Goal: Check status: Check status

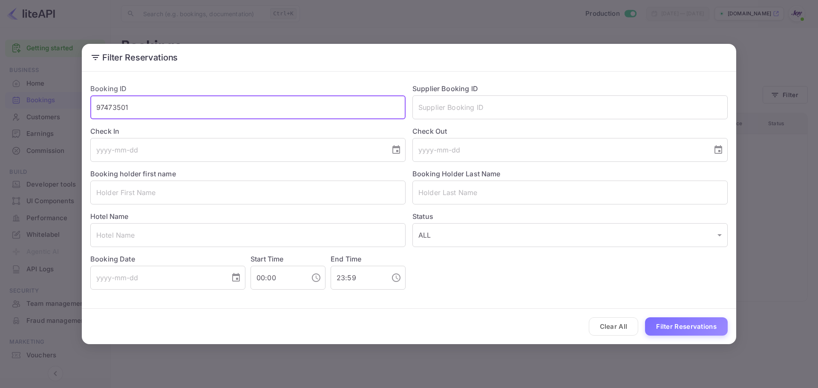
drag, startPoint x: 153, startPoint y: 108, endPoint x: 69, endPoint y: 107, distance: 84.4
click at [69, 107] on div "Filter Reservations Booking ID 97473501 ​ Supplier Booking ID ​ Check In ​ Chec…" at bounding box center [409, 194] width 818 height 388
click at [141, 235] on input "text" at bounding box center [247, 235] width 315 height 24
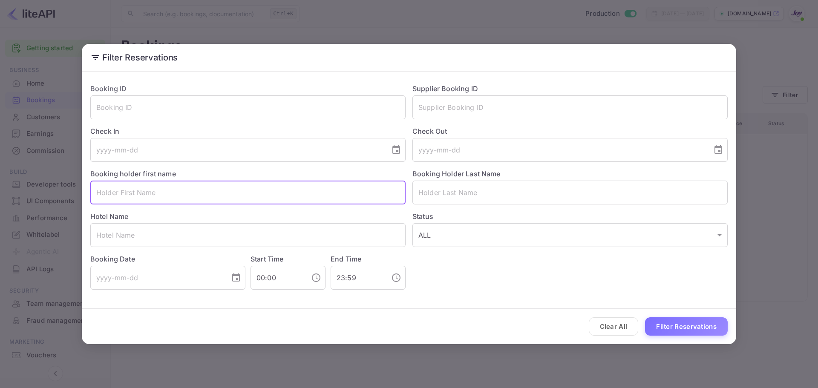
click at [142, 197] on input "text" at bounding box center [247, 193] width 315 height 24
paste input "[PERSON_NAME]"
click at [133, 193] on input "[PERSON_NAME]" at bounding box center [247, 193] width 315 height 24
type input "Shanley"
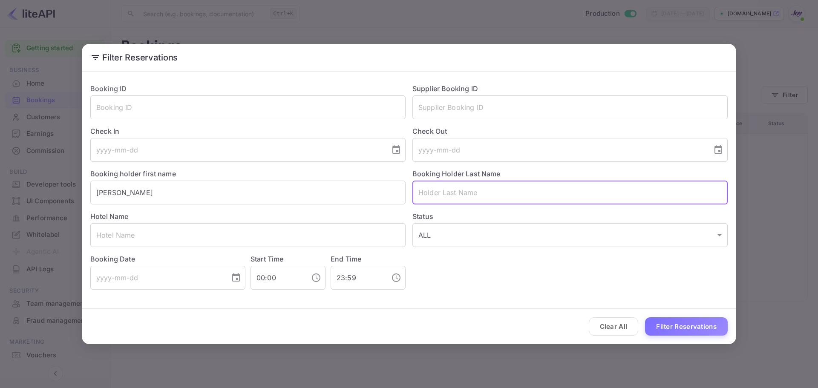
click at [440, 188] on input "text" at bounding box center [569, 193] width 315 height 24
paste input "Hinge"
type input "Hinge"
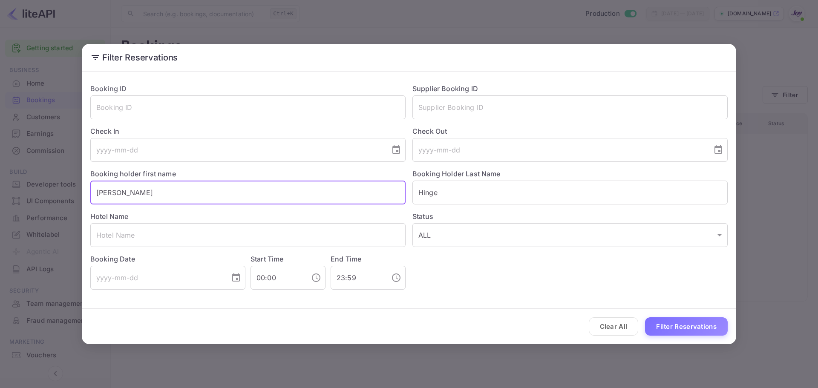
click at [329, 192] on input "Shanley" at bounding box center [247, 193] width 315 height 24
click at [671, 326] on button "Filter Reservations" at bounding box center [686, 326] width 83 height 18
drag, startPoint x: 156, startPoint y: 193, endPoint x: 99, endPoint y: 192, distance: 57.1
click at [99, 192] on input "Shanley" at bounding box center [247, 193] width 315 height 24
type input "S"
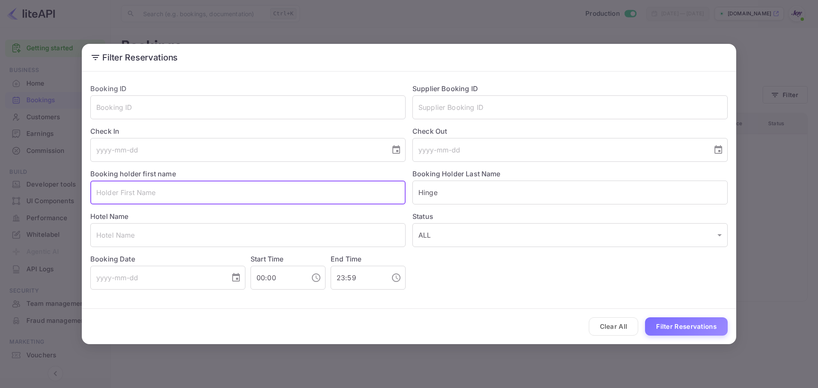
click at [670, 326] on button "Filter Reservations" at bounding box center [686, 326] width 83 height 18
click at [205, 198] on input "text" at bounding box center [247, 193] width 315 height 24
paste input "Shanley Hinge"
type input "Shanley Hinge"
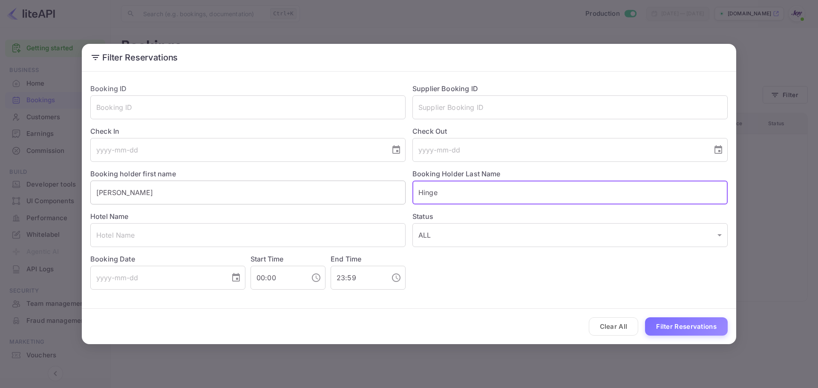
drag, startPoint x: 447, startPoint y: 199, endPoint x: 396, endPoint y: 192, distance: 51.2
click at [396, 192] on div "Booking ID ​ Supplier Booking ID ​ Check In ​ Check Out ​ Booking holder first …" at bounding box center [406, 183] width 644 height 213
paste input "Smevog"
type input "Smevog"
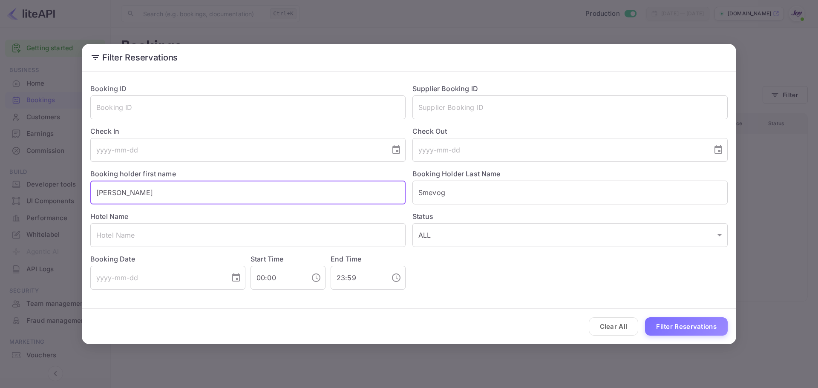
drag, startPoint x: 180, startPoint y: 197, endPoint x: 19, endPoint y: 187, distance: 161.4
click at [19, 187] on div "Filter Reservations Booking ID ​ Supplier Booking ID ​ Check In ​ Check Out ​ B…" at bounding box center [409, 194] width 818 height 388
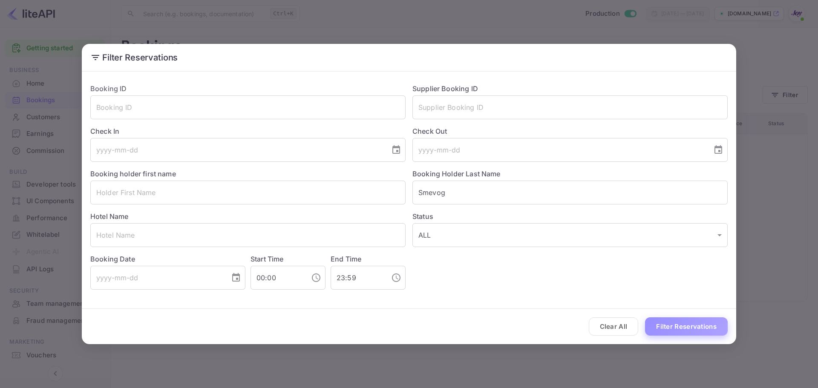
click at [725, 329] on button "Filter Reservations" at bounding box center [686, 326] width 83 height 18
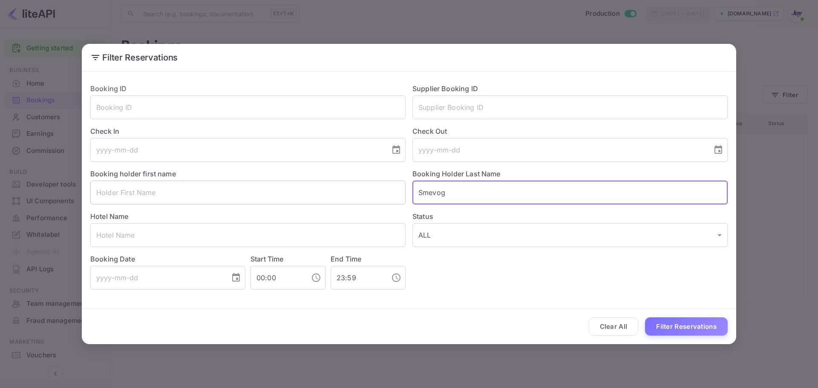
drag, startPoint x: 455, startPoint y: 196, endPoint x: 377, endPoint y: 191, distance: 77.7
click at [396, 192] on div "Booking ID ​ Supplier Booking ID ​ Check In ​ Check Out ​ Booking holder first …" at bounding box center [406, 183] width 644 height 213
paste input "hanley"
type input "Shanley"
click at [686, 329] on button "Filter Reservations" at bounding box center [686, 326] width 83 height 18
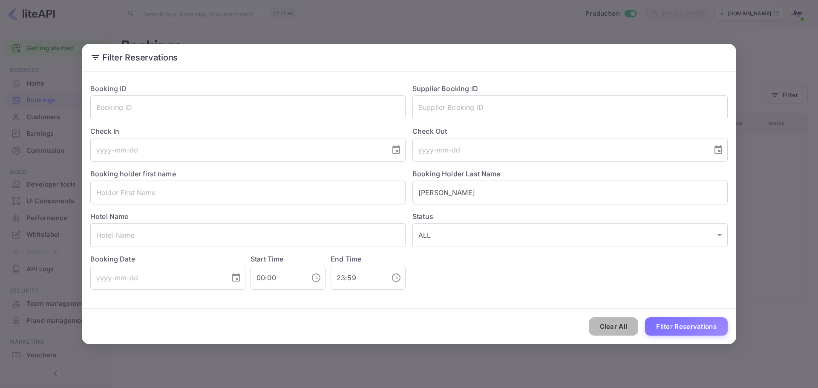
click at [615, 330] on button "Clear All" at bounding box center [614, 326] width 50 height 18
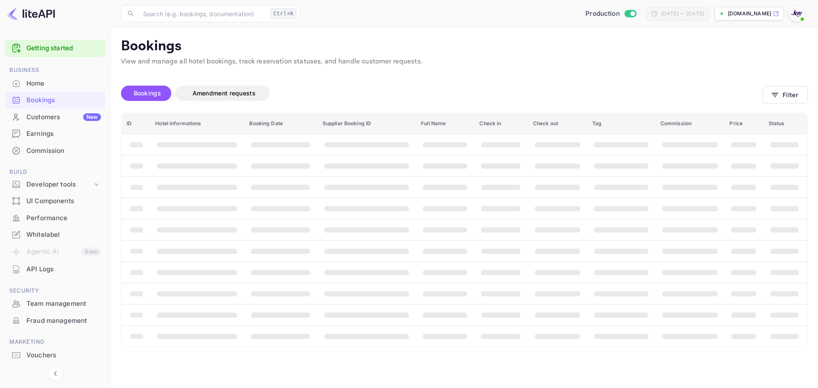
click at [49, 85] on div "Home" at bounding box center [63, 84] width 75 height 10
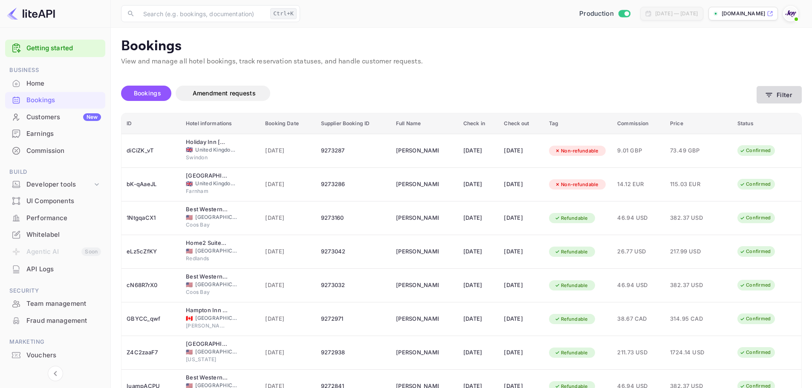
click at [790, 98] on button "Filter" at bounding box center [778, 94] width 45 height 17
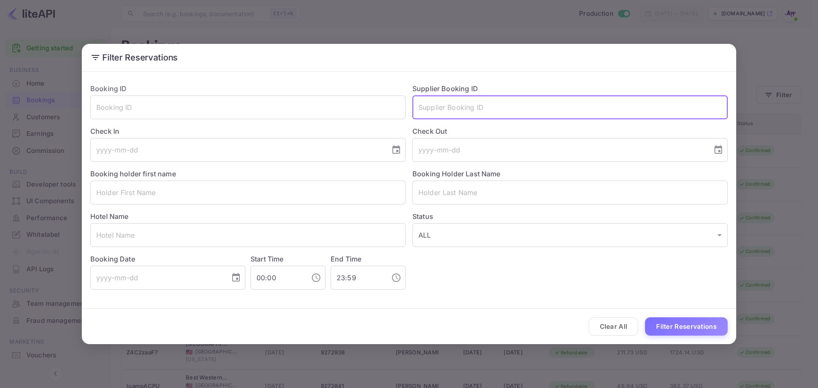
click at [475, 104] on input "text" at bounding box center [569, 107] width 315 height 24
paste input "ID9264796"
drag, startPoint x: 682, startPoint y: 329, endPoint x: 425, endPoint y: 164, distance: 305.2
click at [577, 355] on div "Filter Reservations Booking ID ​ Supplier Booking ID ID9264796 ​ Check In ​ Che…" at bounding box center [409, 194] width 818 height 388
drag, startPoint x: 426, startPoint y: 109, endPoint x: 402, endPoint y: 111, distance: 23.6
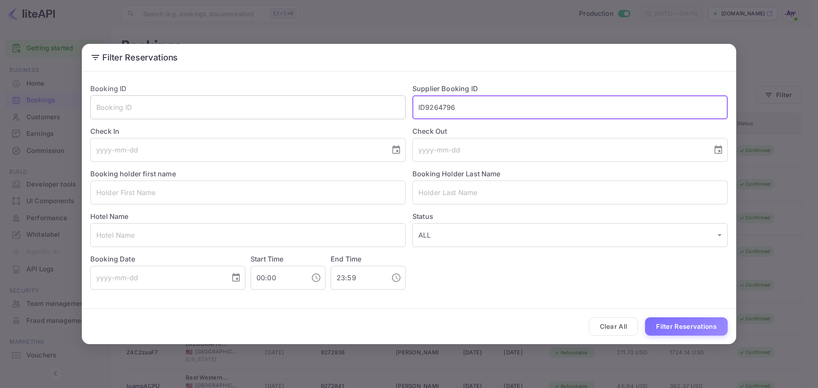
click at [402, 111] on div "Booking ID ​ Supplier Booking ID ID9264796 ​ Check In ​ Check Out ​ Booking hol…" at bounding box center [406, 183] width 644 height 213
type input "9264796"
click at [678, 331] on button "Filter Reservations" at bounding box center [686, 326] width 83 height 18
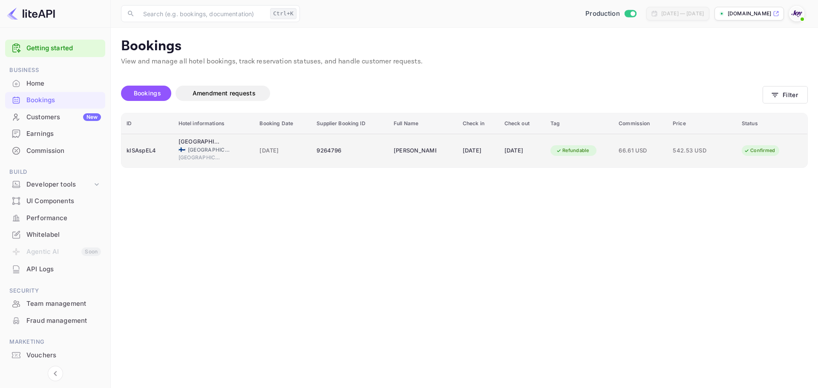
click at [326, 161] on td "9264796" at bounding box center [350, 151] width 77 height 34
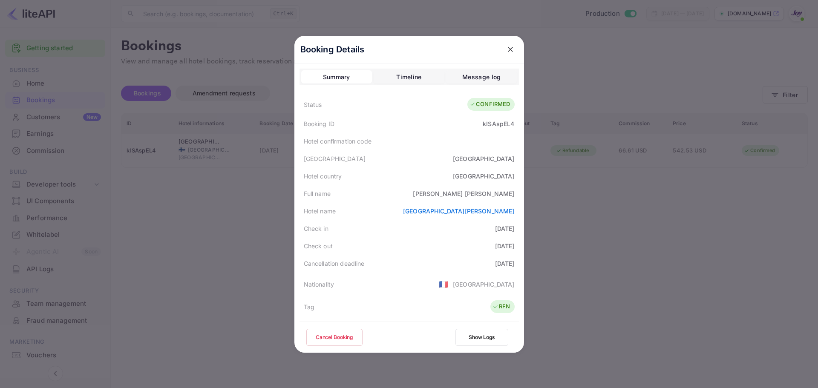
scroll to position [43, 0]
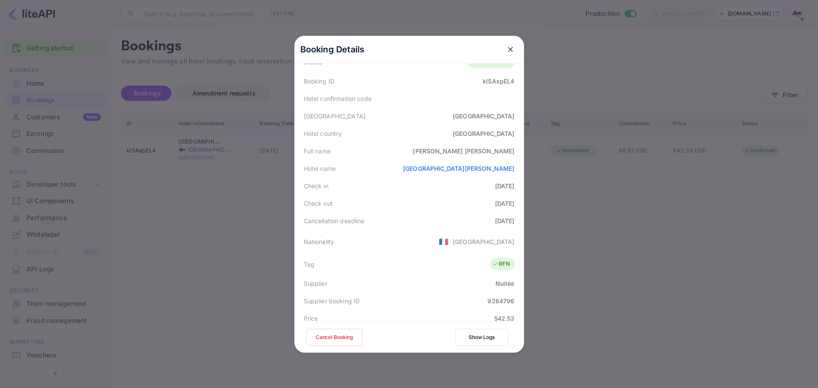
click at [207, 234] on div at bounding box center [409, 194] width 818 height 388
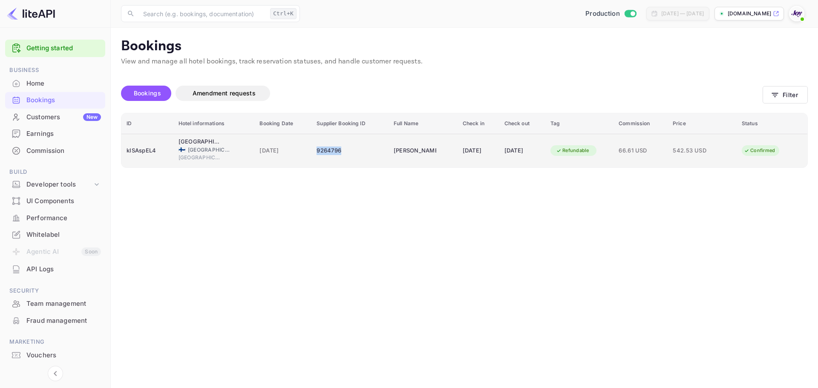
copy div "9264796"
drag, startPoint x: 340, startPoint y: 151, endPoint x: 309, endPoint y: 151, distance: 31.1
click at [312, 151] on td "9264796" at bounding box center [350, 151] width 77 height 34
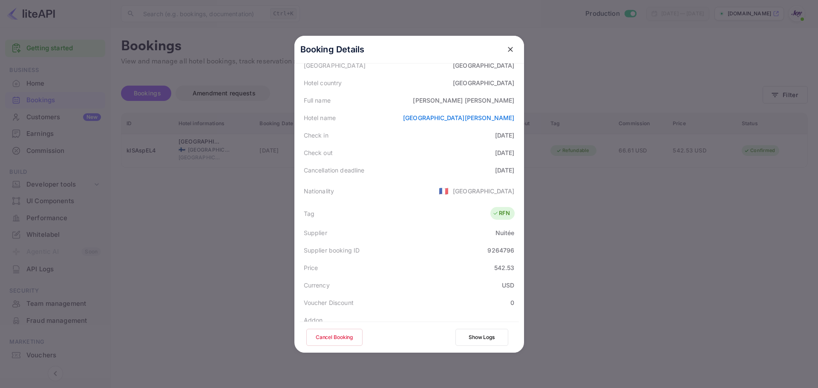
scroll to position [189, 0]
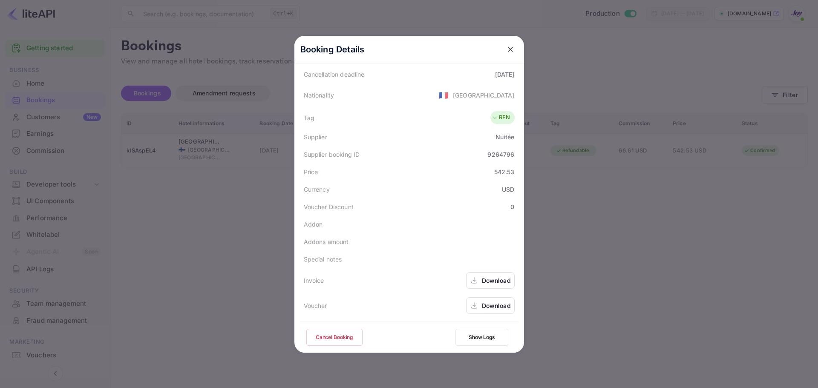
click at [498, 154] on div "9264796" at bounding box center [500, 154] width 27 height 9
copy div "9264796"
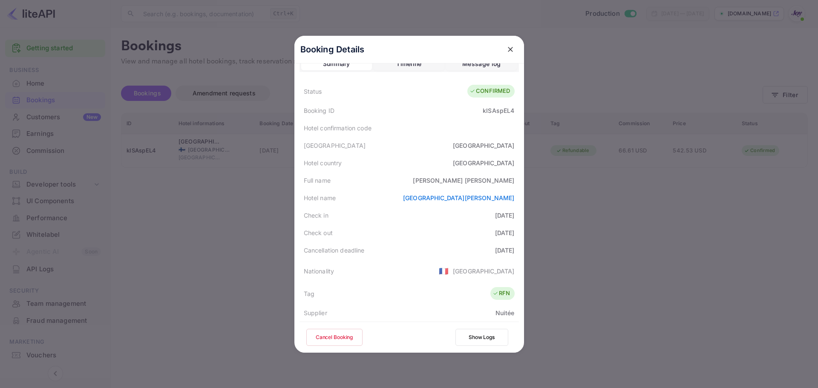
scroll to position [0, 0]
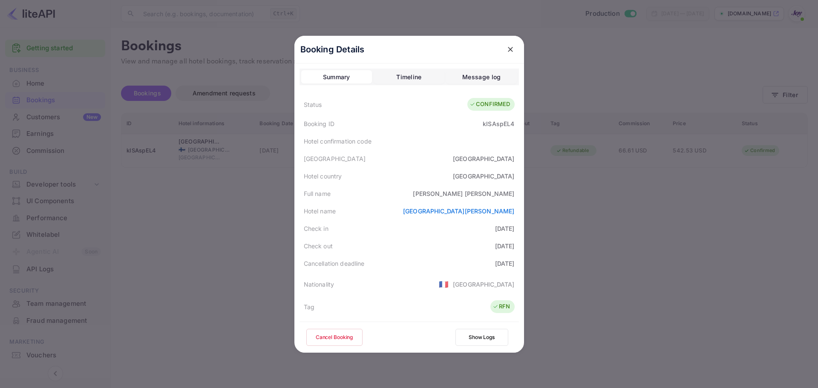
drag, startPoint x: 652, startPoint y: 297, endPoint x: 641, endPoint y: 300, distance: 10.5
click at [651, 297] on div at bounding box center [409, 194] width 818 height 388
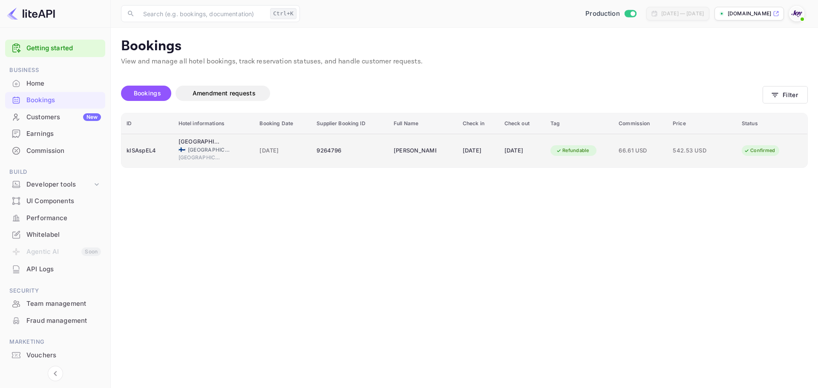
click at [341, 158] on td "9264796" at bounding box center [350, 151] width 77 height 34
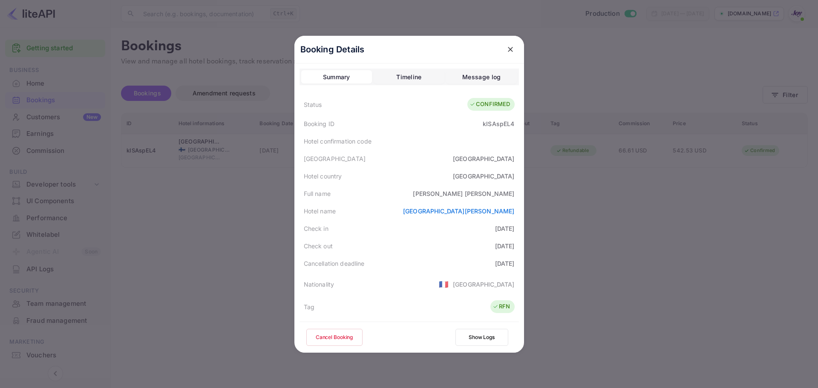
drag, startPoint x: 265, startPoint y: 196, endPoint x: 329, endPoint y: 178, distance: 66.9
click at [268, 193] on div at bounding box center [409, 194] width 818 height 388
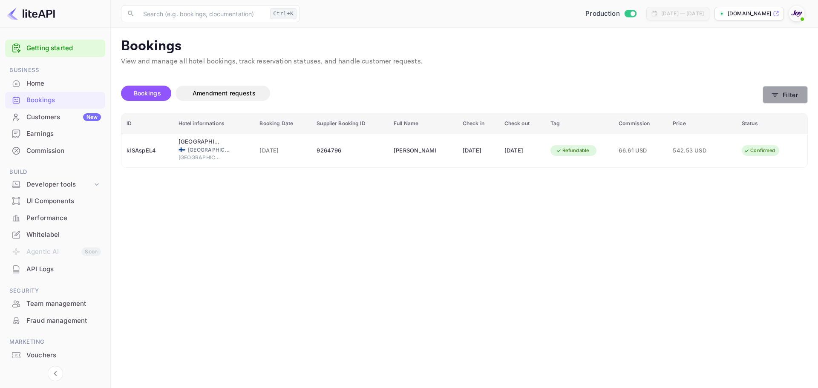
click at [787, 96] on button "Filter" at bounding box center [785, 94] width 45 height 17
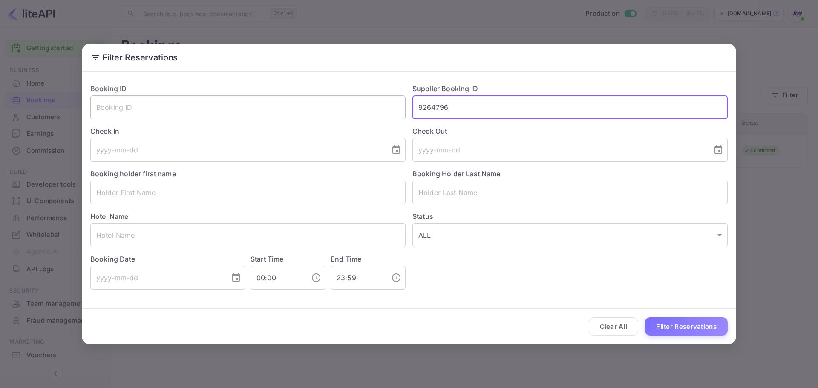
drag, startPoint x: 477, startPoint y: 108, endPoint x: 376, endPoint y: 109, distance: 100.6
click at [376, 109] on div "Booking ID ​ Supplier Booking ID 9264796 ​ Check In ​ Check Out ​ Booking holde…" at bounding box center [406, 183] width 644 height 213
click at [682, 324] on button "Filter Reservations" at bounding box center [686, 326] width 83 height 18
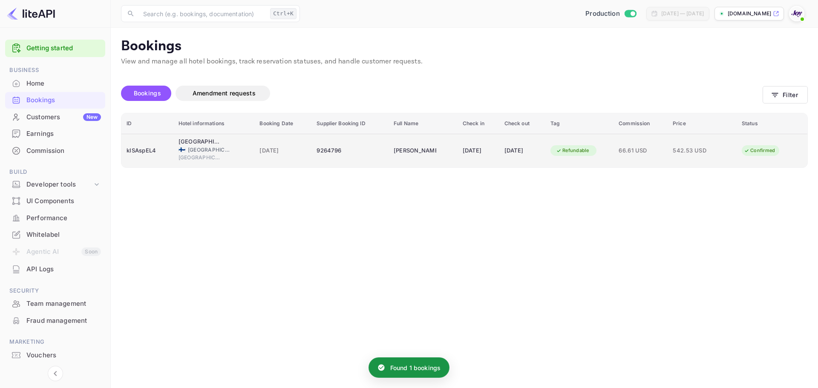
click at [360, 155] on div "9264796" at bounding box center [350, 151] width 67 height 14
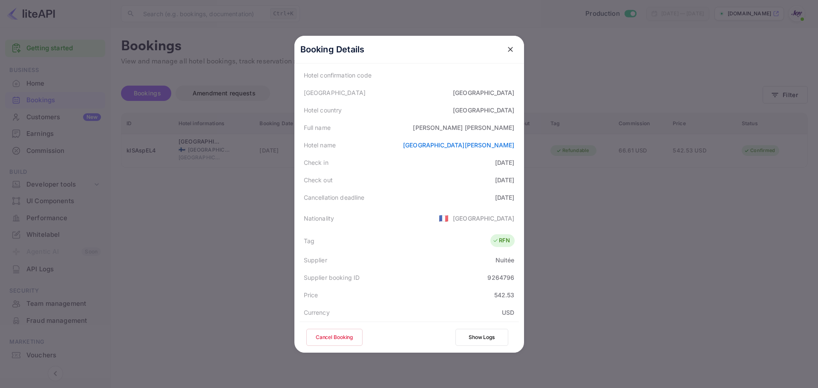
scroll to position [61, 0]
click at [334, 339] on button "Cancel Booking" at bounding box center [334, 337] width 56 height 17
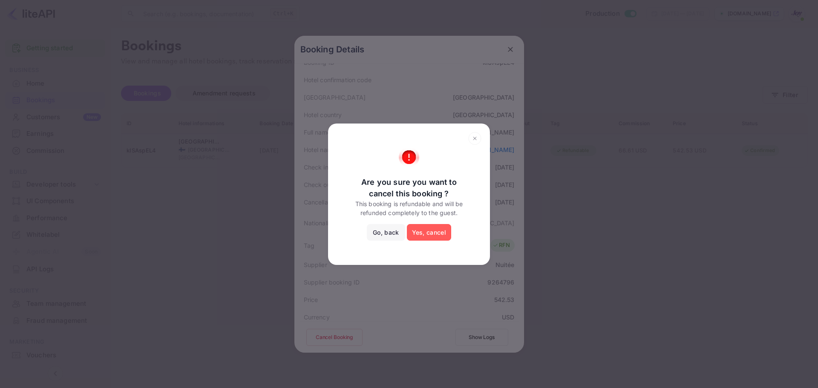
click at [435, 231] on button "Yes, cancel" at bounding box center [429, 232] width 44 height 17
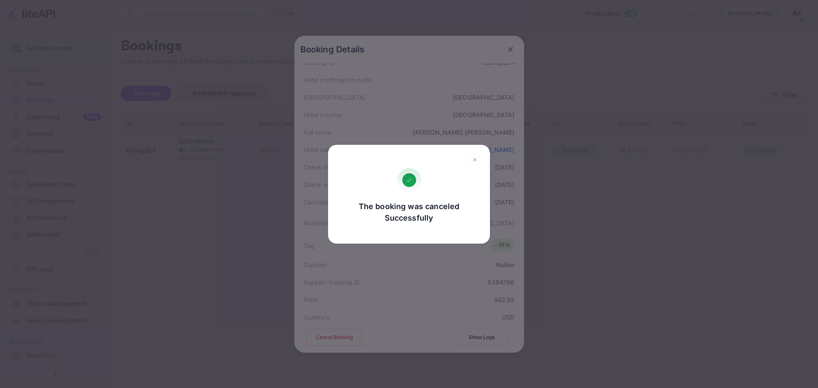
click at [267, 236] on div "The booking was canceled Successfully Go, back Yes, cancel" at bounding box center [409, 194] width 818 height 388
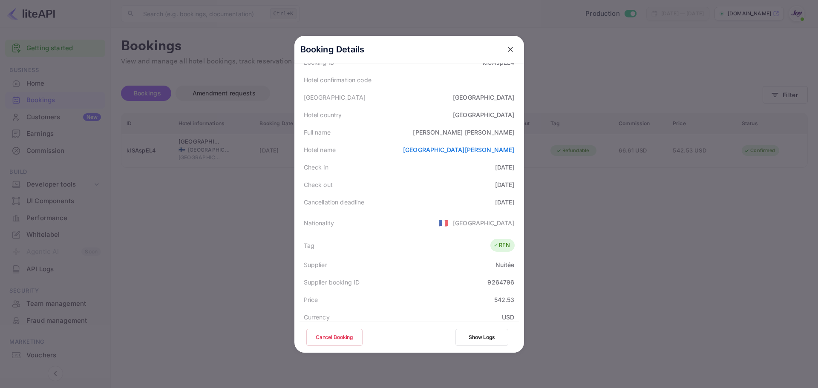
drag, startPoint x: 262, startPoint y: 213, endPoint x: 433, endPoint y: 102, distance: 203.1
click at [262, 212] on div at bounding box center [409, 194] width 818 height 388
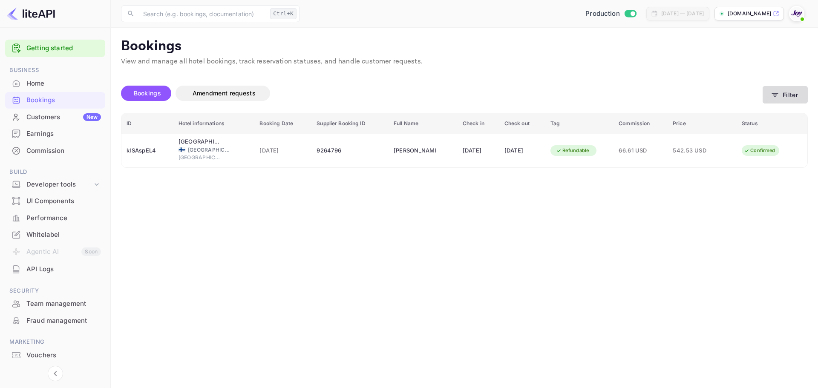
click at [790, 90] on button "Filter" at bounding box center [785, 94] width 45 height 17
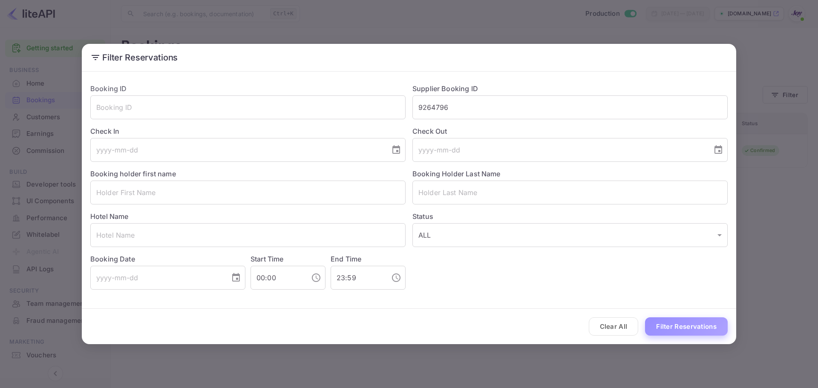
click at [682, 326] on button "Filter Reservations" at bounding box center [686, 326] width 83 height 18
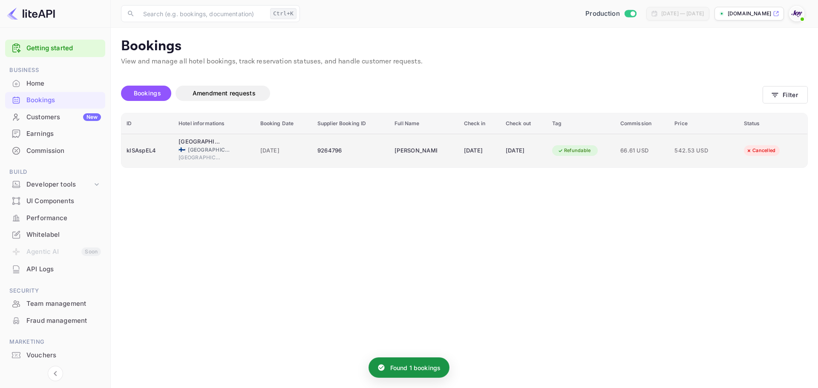
click at [235, 161] on div "[GEOGRAPHIC_DATA]" at bounding box center [215, 159] width 72 height 10
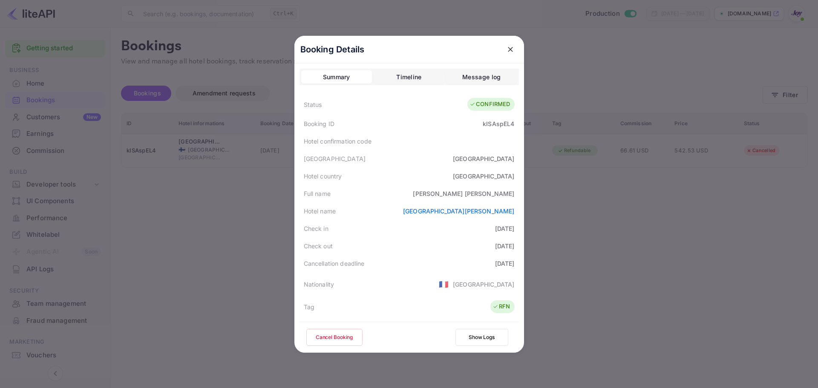
click at [502, 194] on div "[PERSON_NAME]" at bounding box center [463, 193] width 101 height 9
copy div "[PERSON_NAME]"
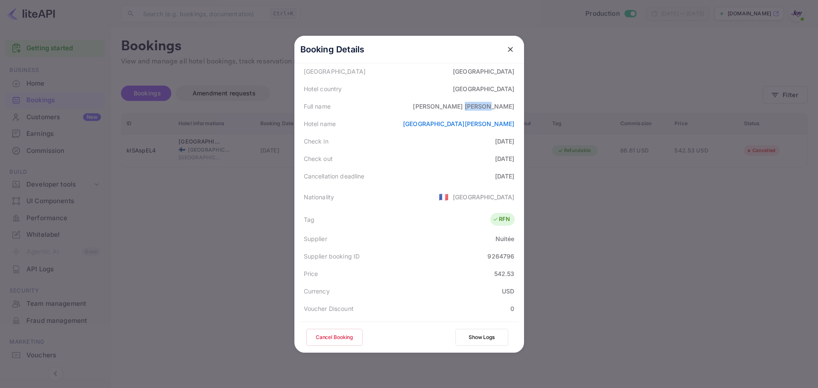
scroll to position [189, 0]
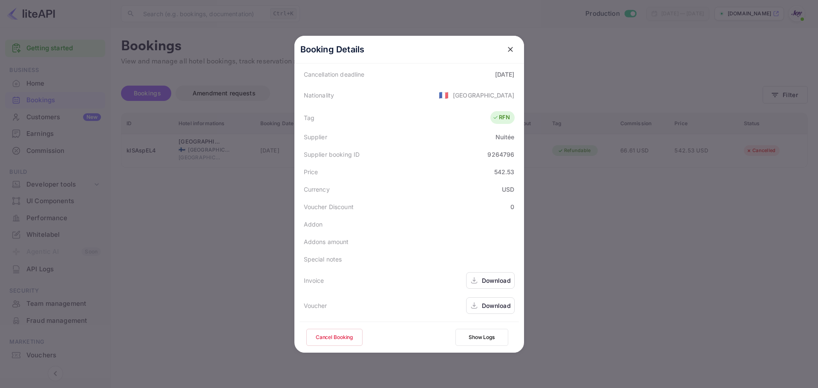
click at [500, 158] on div "9264796" at bounding box center [500, 154] width 27 height 9
copy div "9264796"
click at [508, 49] on icon "close" at bounding box center [510, 49] width 5 height 5
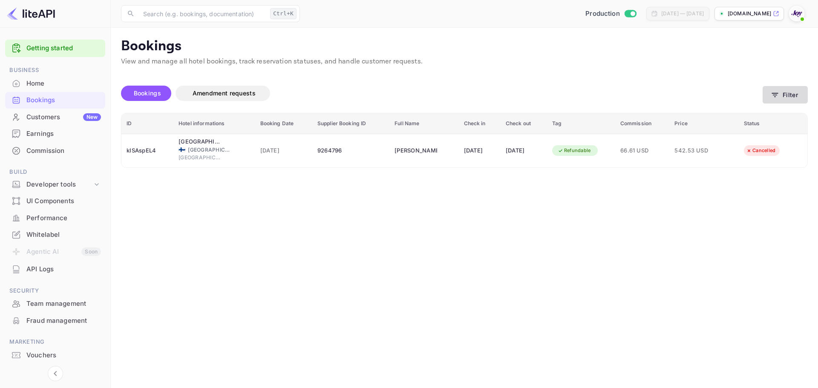
click at [781, 90] on button "Filter" at bounding box center [785, 94] width 45 height 17
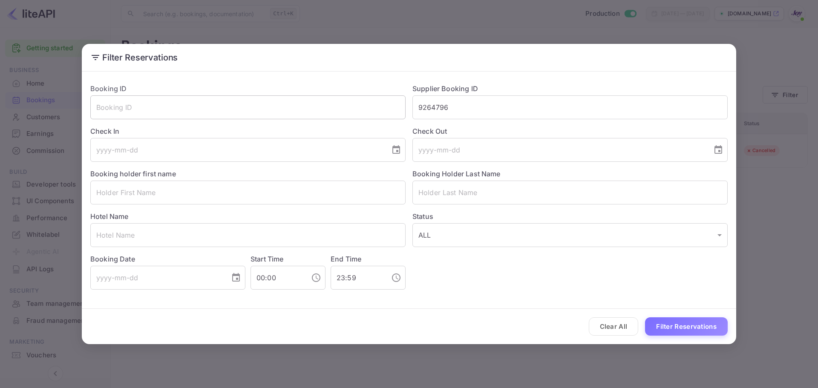
drag, startPoint x: 472, startPoint y: 107, endPoint x: 366, endPoint y: 116, distance: 106.5
click at [366, 112] on div "Booking ID ​ Supplier Booking ID 9264796 ​ Check In ​ Check Out ​ Booking holde…" at bounding box center [406, 183] width 644 height 213
paste input "7626328"
type input "7626328"
click at [672, 331] on button "Filter Reservations" at bounding box center [686, 326] width 83 height 18
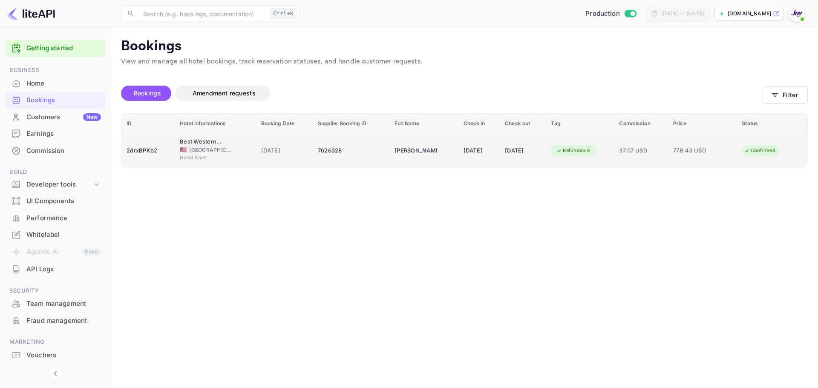
click at [354, 154] on div "7626328" at bounding box center [351, 151] width 66 height 14
